Goal: Find specific page/section: Find specific page/section

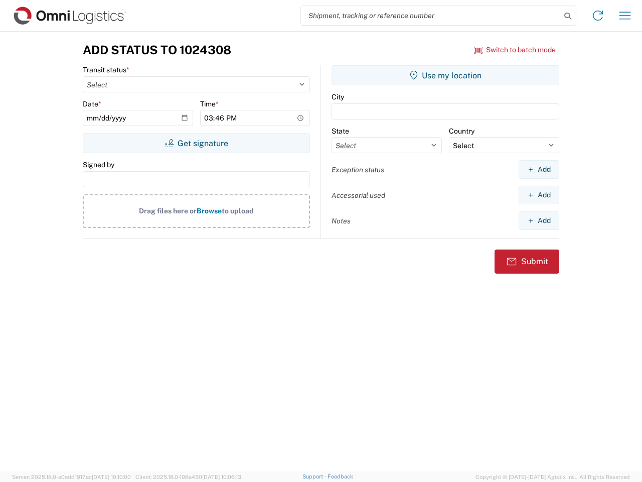
click at [431, 16] on input "search" at bounding box center [431, 15] width 260 height 19
click at [568, 16] on icon at bounding box center [568, 16] width 14 height 14
click at [598, 16] on icon at bounding box center [598, 16] width 16 height 16
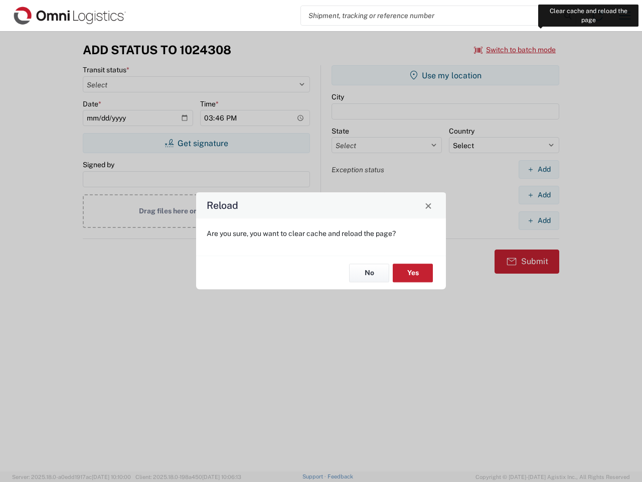
click at [625, 16] on div "Reload Are you sure, you want to clear cache and reload the page? No Yes" at bounding box center [321, 241] width 642 height 482
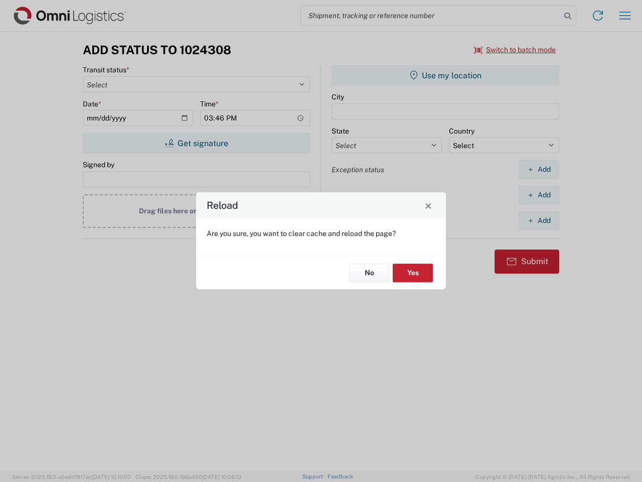
click at [515, 50] on div "Reload Are you sure, you want to clear cache and reload the page? No Yes" at bounding box center [321, 241] width 642 height 482
click at [196, 143] on div "Reload Are you sure, you want to clear cache and reload the page? No Yes" at bounding box center [321, 241] width 642 height 482
click at [445, 75] on div "Reload Are you sure, you want to clear cache and reload the page? No Yes" at bounding box center [321, 241] width 642 height 482
click at [539, 169] on div "Reload Are you sure, you want to clear cache and reload the page? No Yes" at bounding box center [321, 241] width 642 height 482
click at [539, 195] on div "Reload Are you sure, you want to clear cache and reload the page? No Yes" at bounding box center [321, 241] width 642 height 482
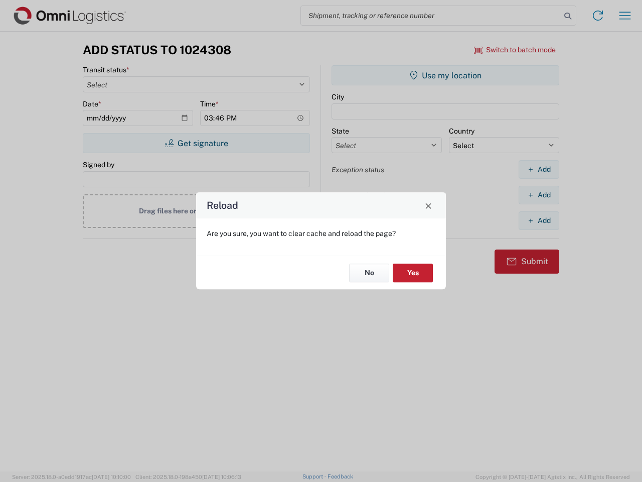
click at [539, 220] on div "Reload Are you sure, you want to clear cache and reload the page? No Yes" at bounding box center [321, 241] width 642 height 482
